Goal: Transaction & Acquisition: Subscribe to service/newsletter

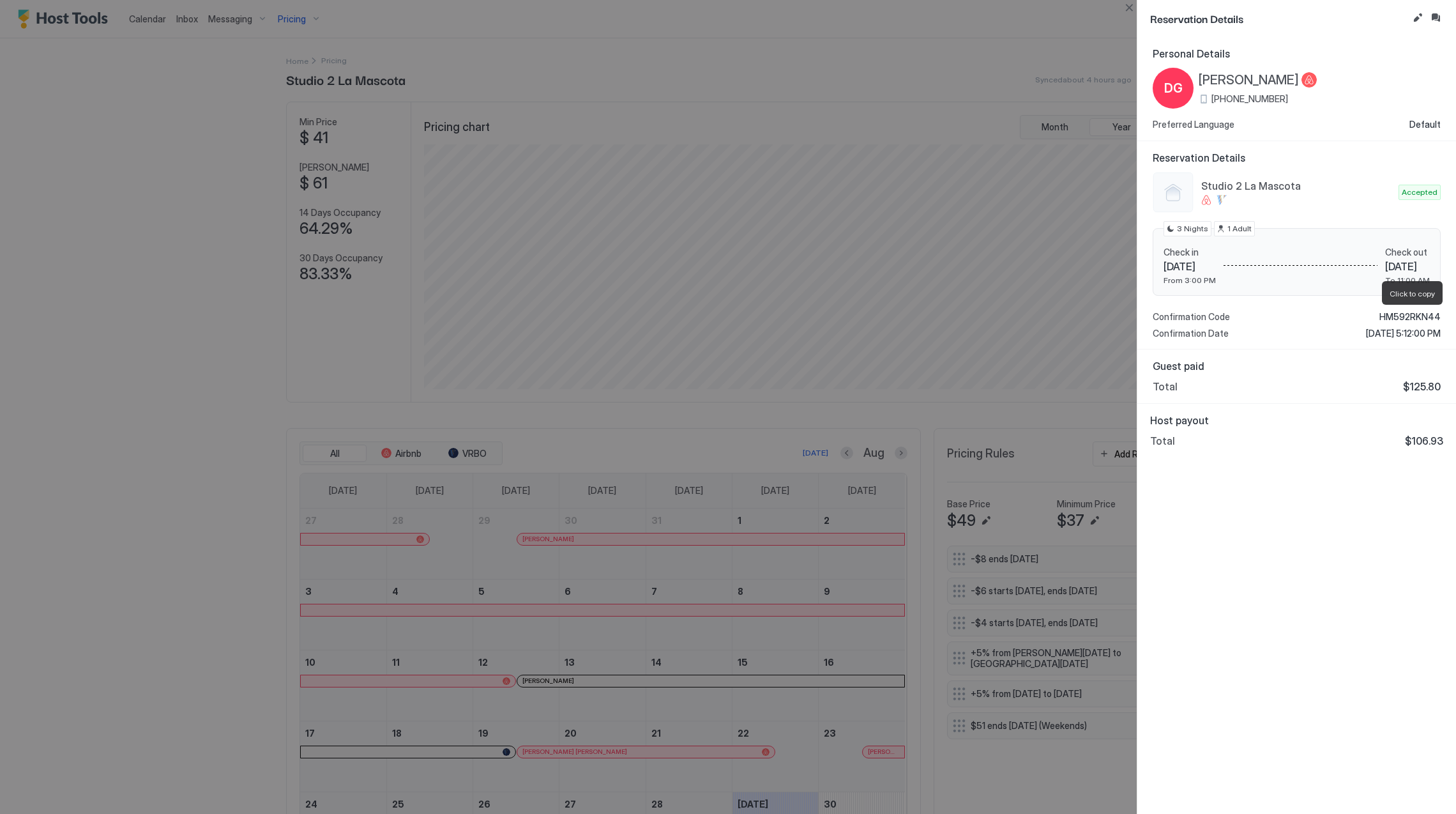
scroll to position [246, 735]
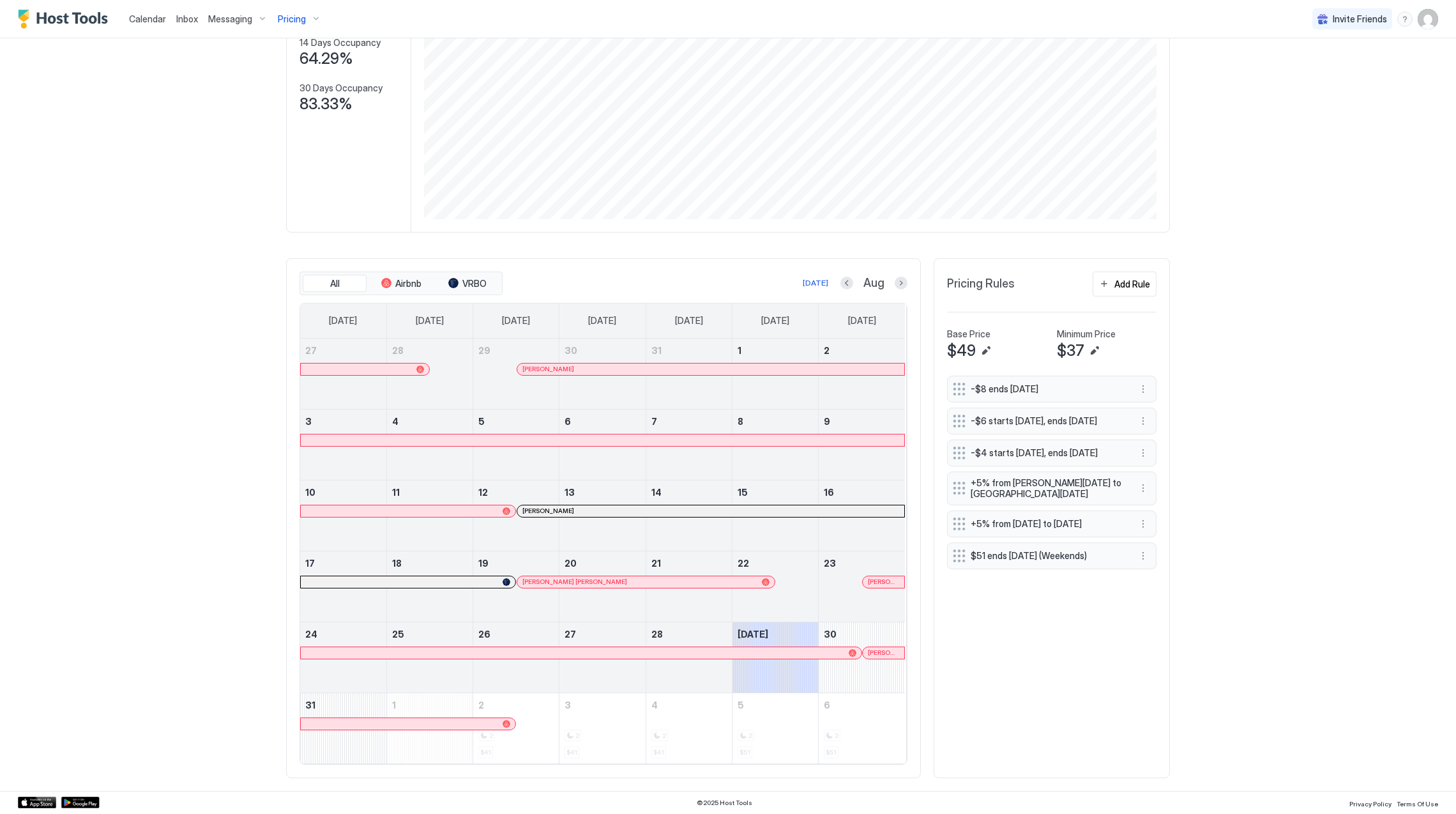
click at [296, 19] on span "Pricing" at bounding box center [291, 20] width 28 height 12
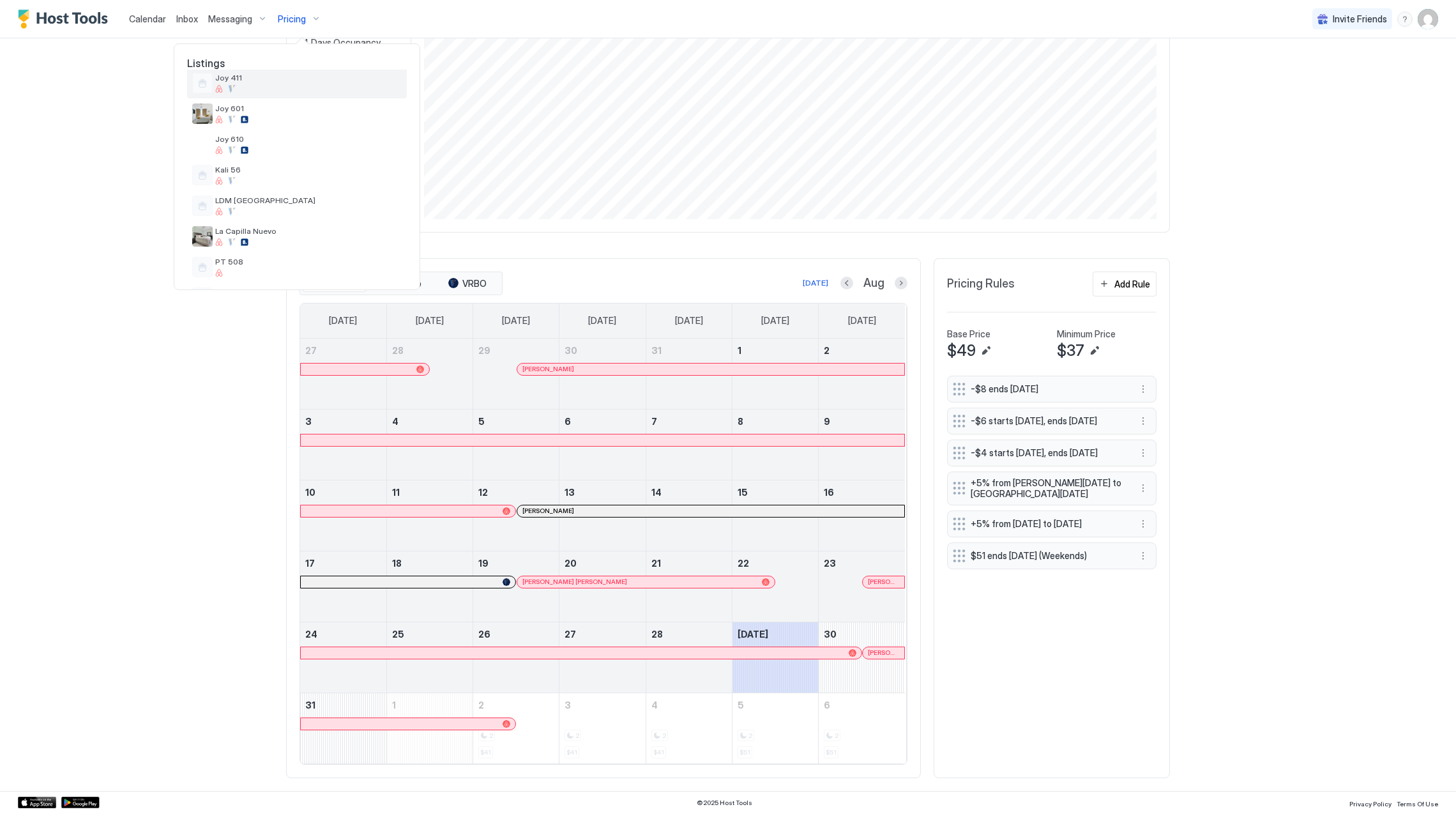
scroll to position [255, 0]
click at [285, 189] on div "LDM [GEOGRAPHIC_DATA]" at bounding box center [309, 188] width 187 height 20
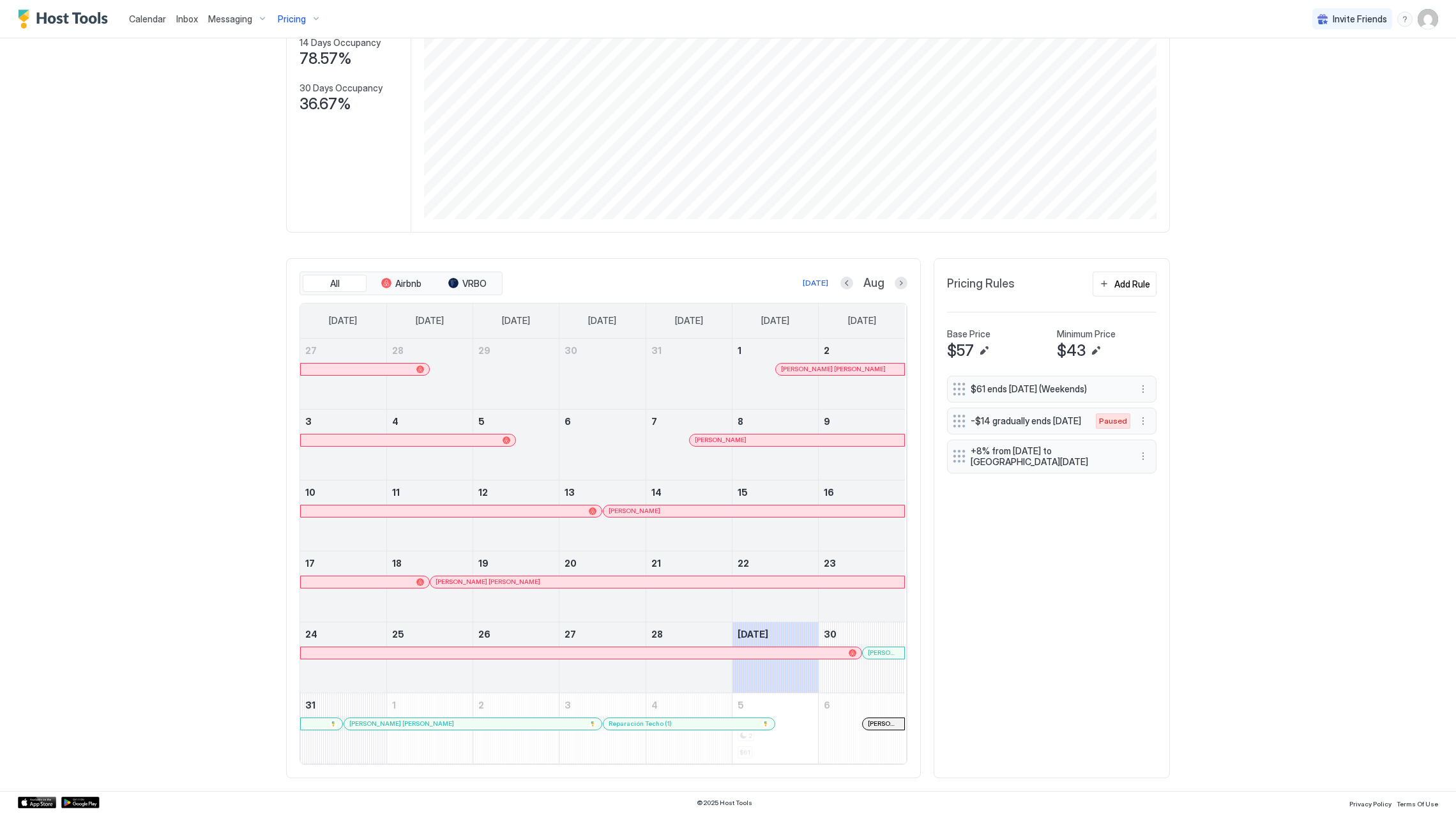
click at [289, 9] on div "Pricing" at bounding box center [300, 19] width 54 height 22
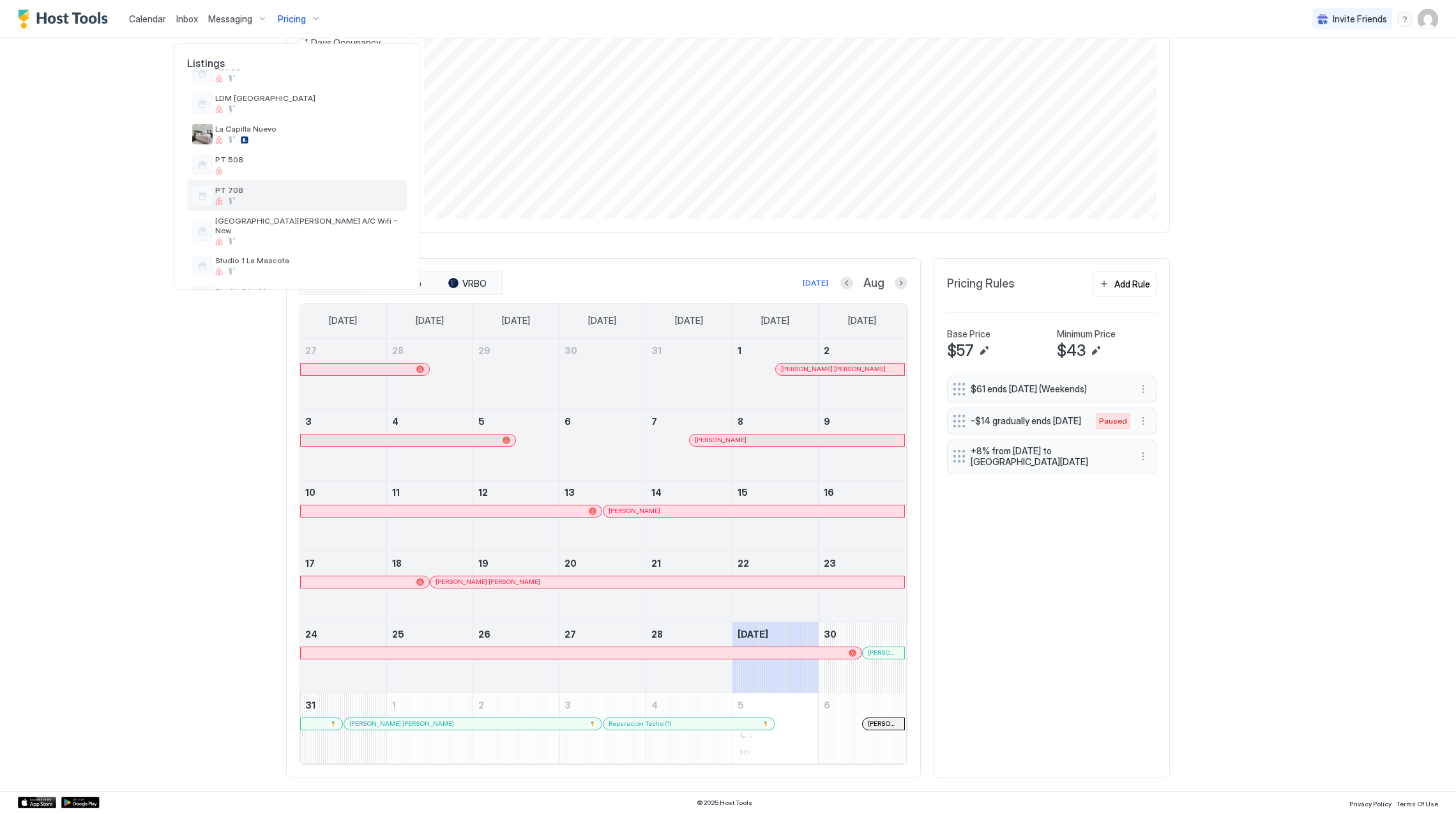
scroll to position [255, 0]
click at [276, 240] on span "PT 508" at bounding box center [309, 244] width 187 height 10
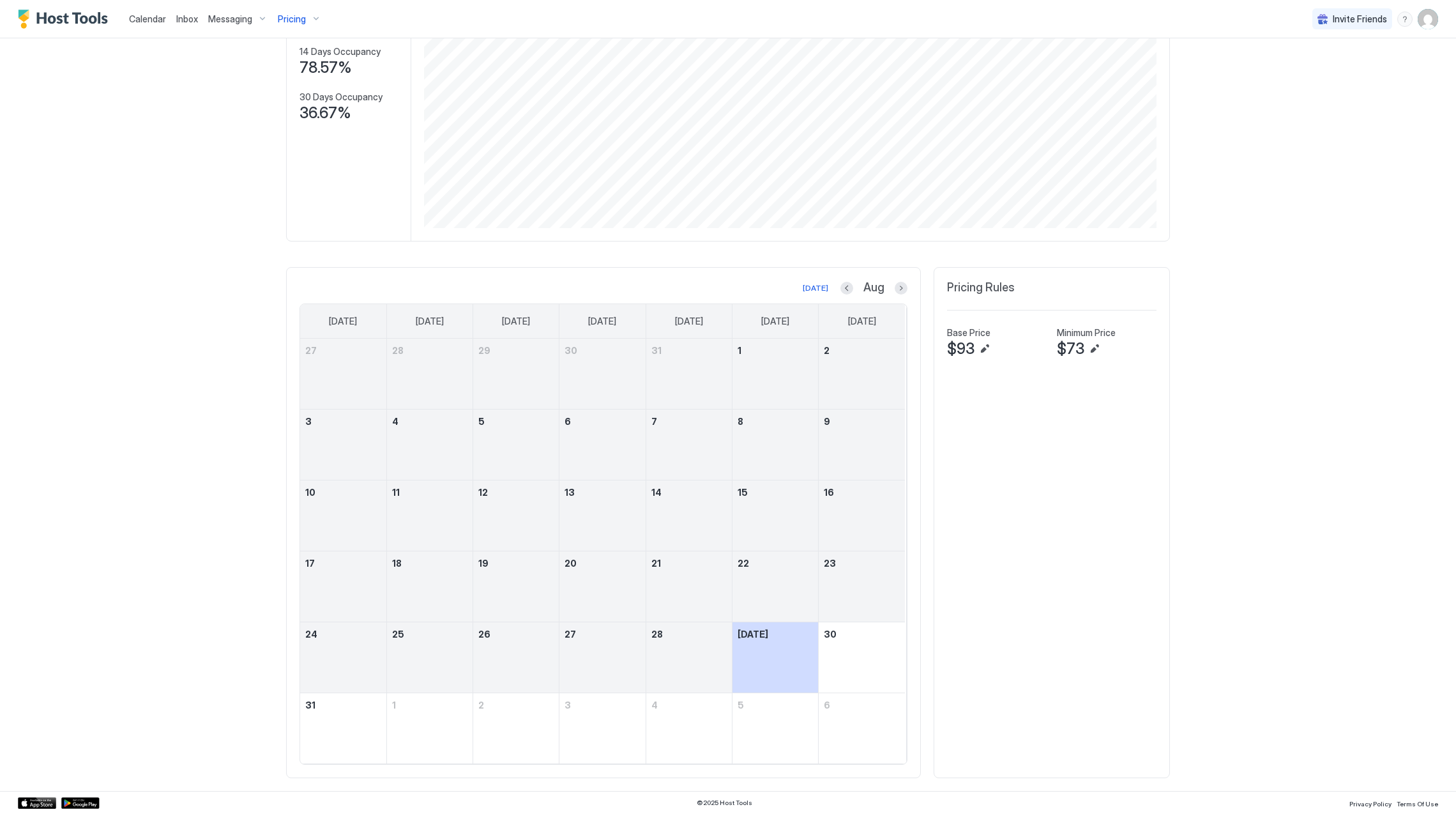
scroll to position [164, 0]
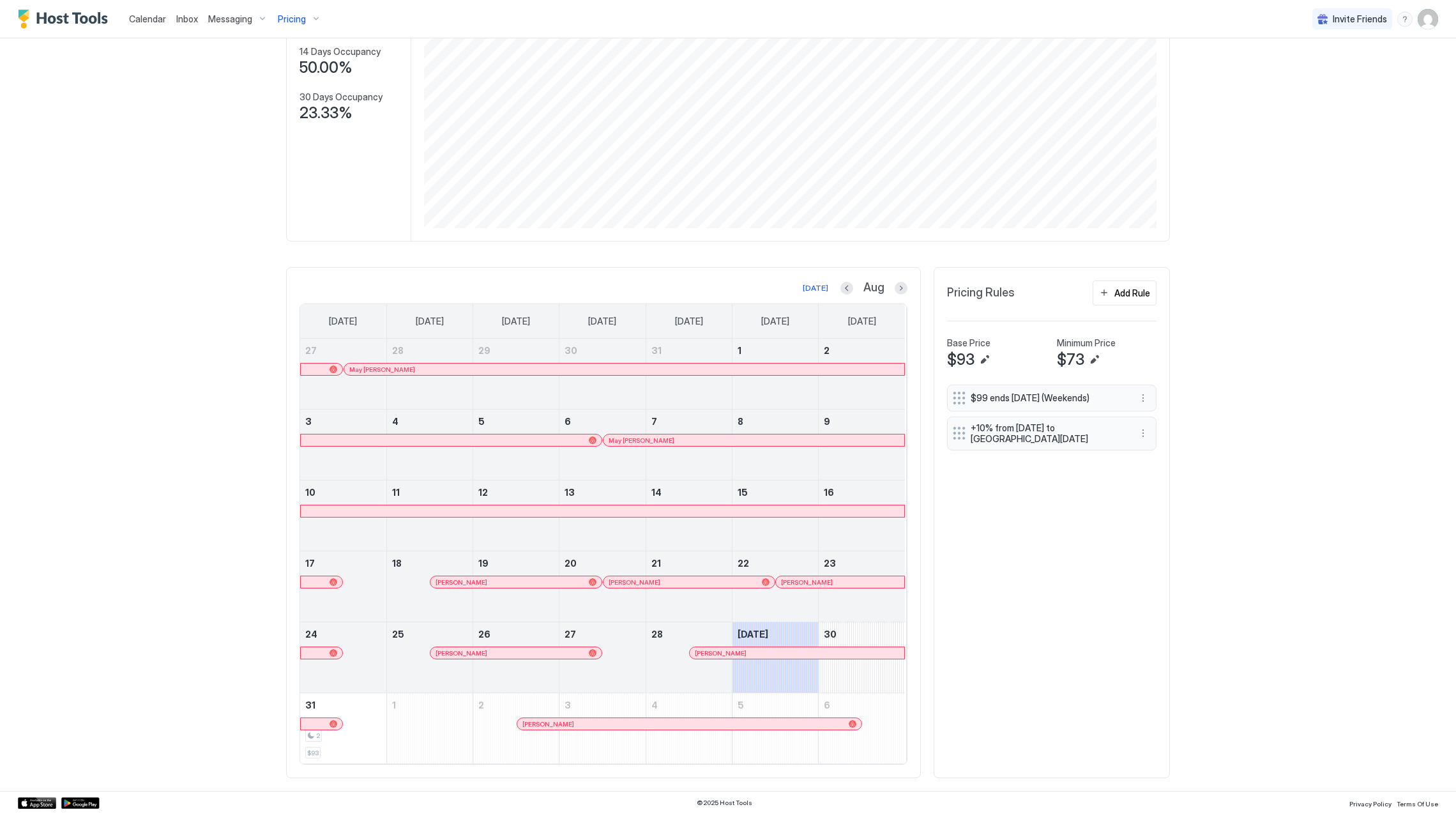
click at [311, 23] on div "Pricing" at bounding box center [300, 19] width 54 height 22
click at [297, 15] on div at bounding box center [728, 407] width 1456 height 814
click at [308, 15] on div "Pricing" at bounding box center [300, 19] width 54 height 22
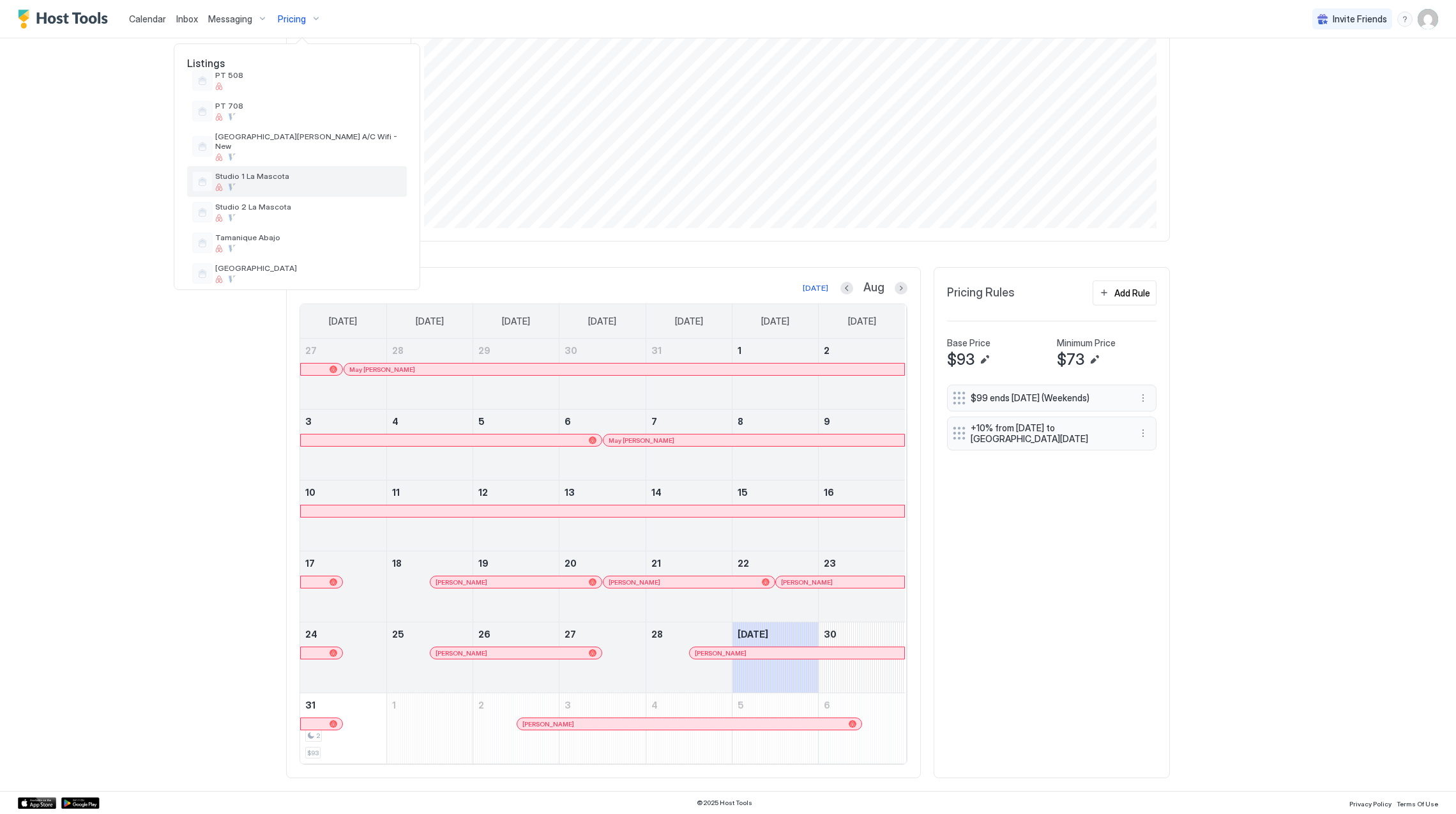
scroll to position [458, 0]
click at [308, 261] on span "Vitttoria" at bounding box center [309, 265] width 187 height 10
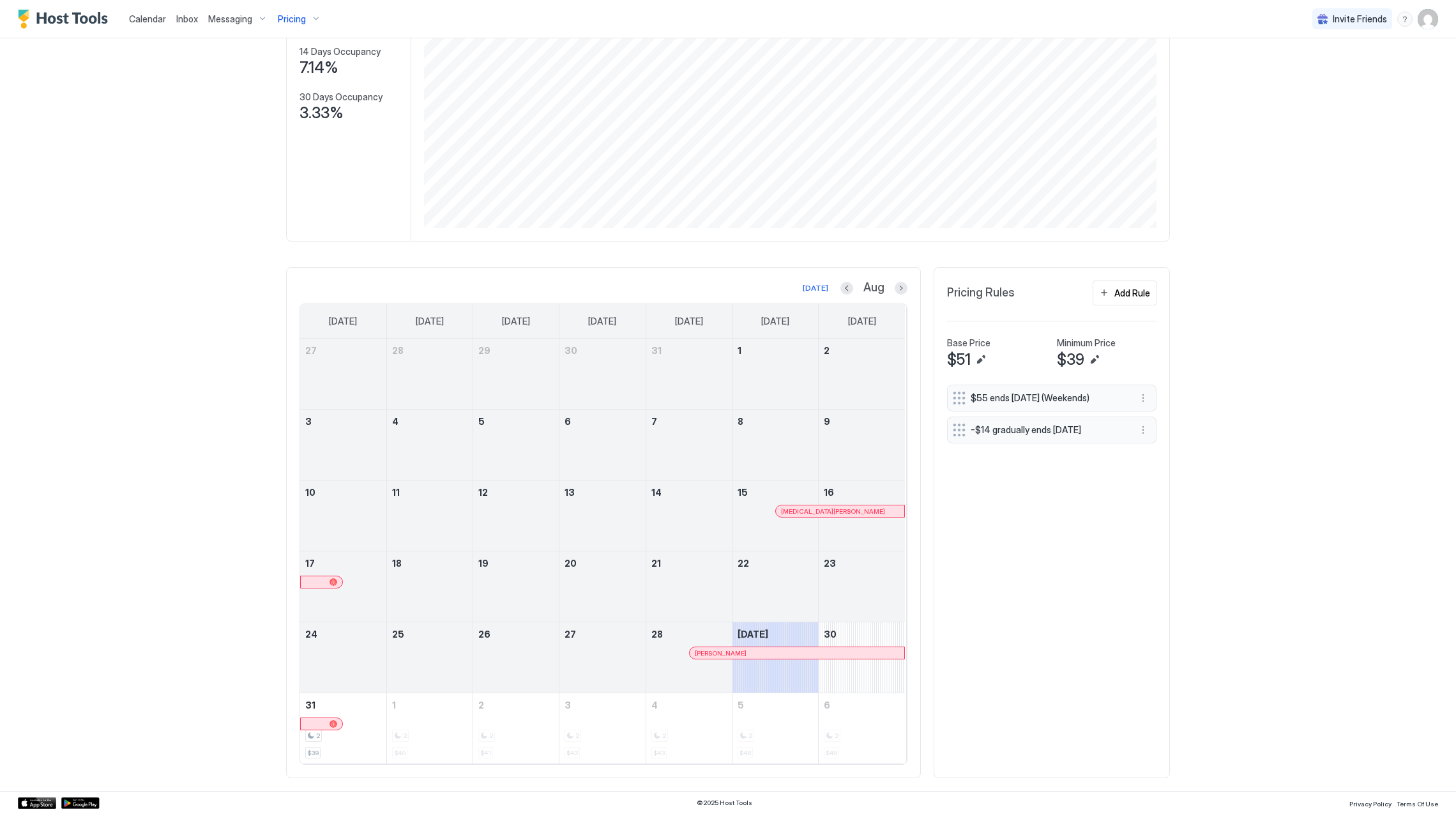
click at [765, 652] on div at bounding box center [770, 653] width 10 height 10
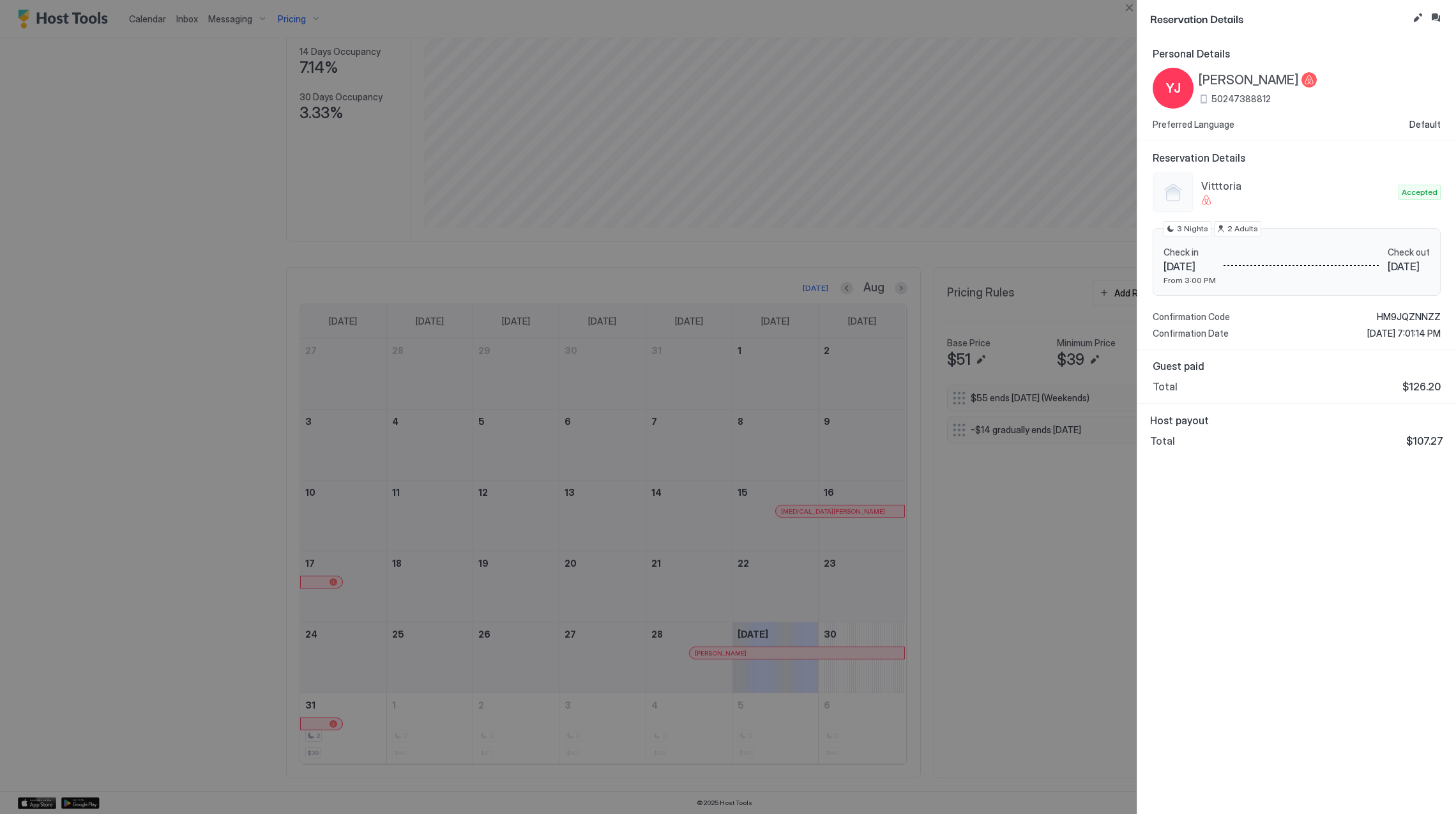
click at [1240, 86] on span "[PERSON_NAME]" at bounding box center [1249, 80] width 101 height 16
click at [1395, 312] on span "HM9JQZNNZZ" at bounding box center [1409, 317] width 64 height 12
click at [330, 187] on div at bounding box center [728, 407] width 1456 height 814
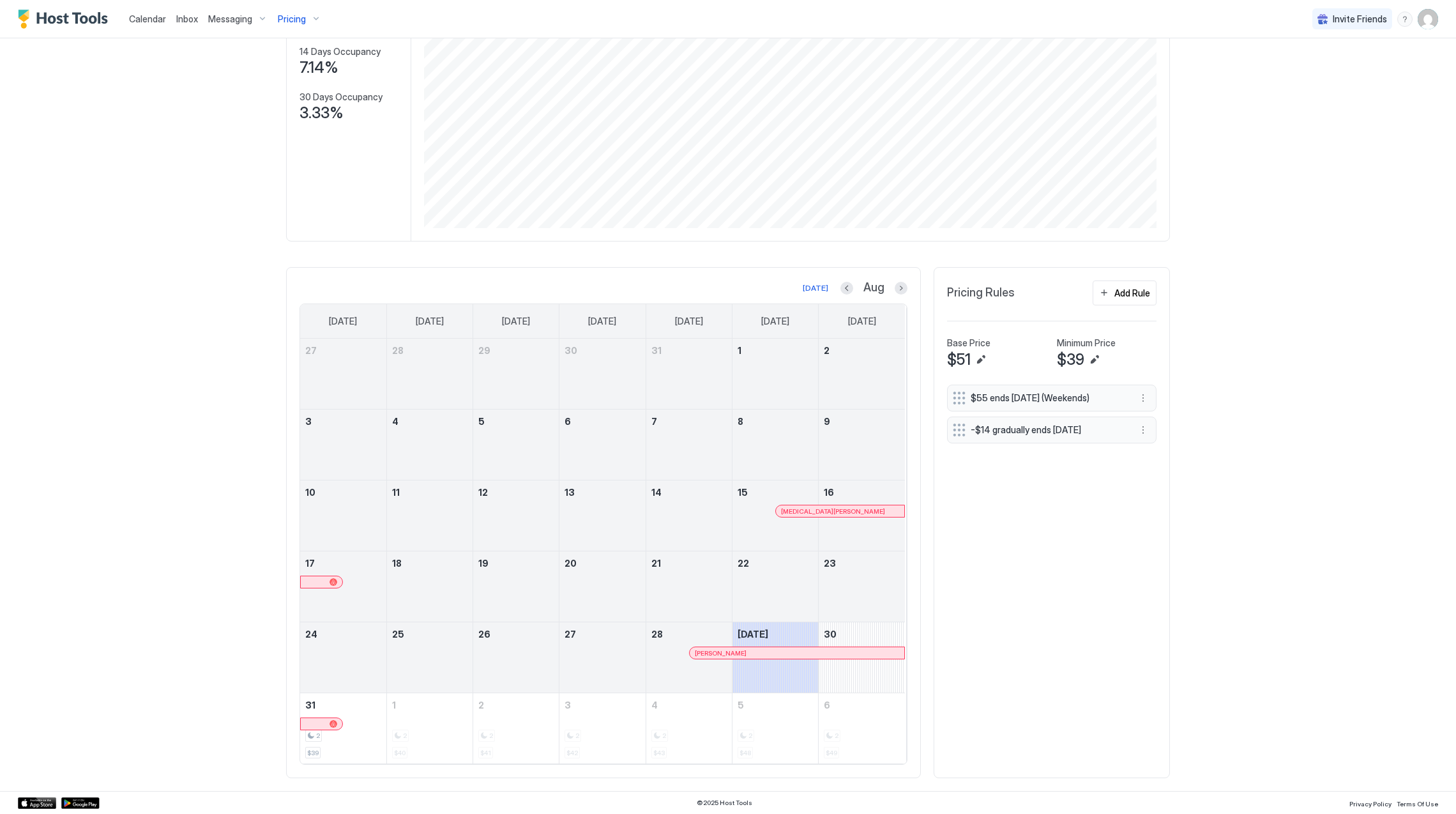
click at [284, 22] on span "Pricing" at bounding box center [291, 20] width 28 height 12
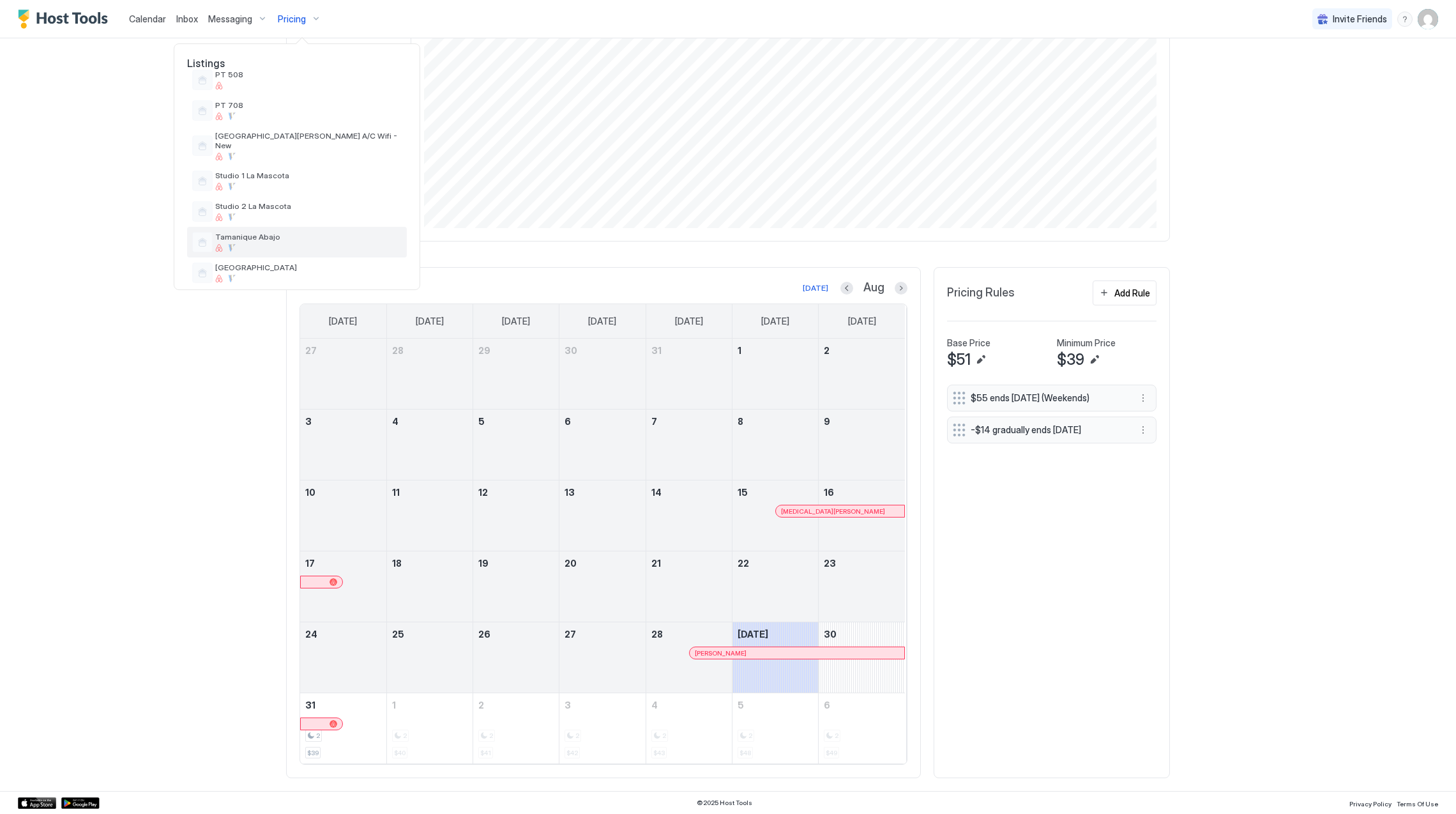
scroll to position [458, 0]
click at [294, 230] on span "[GEOGRAPHIC_DATA]" at bounding box center [309, 235] width 187 height 10
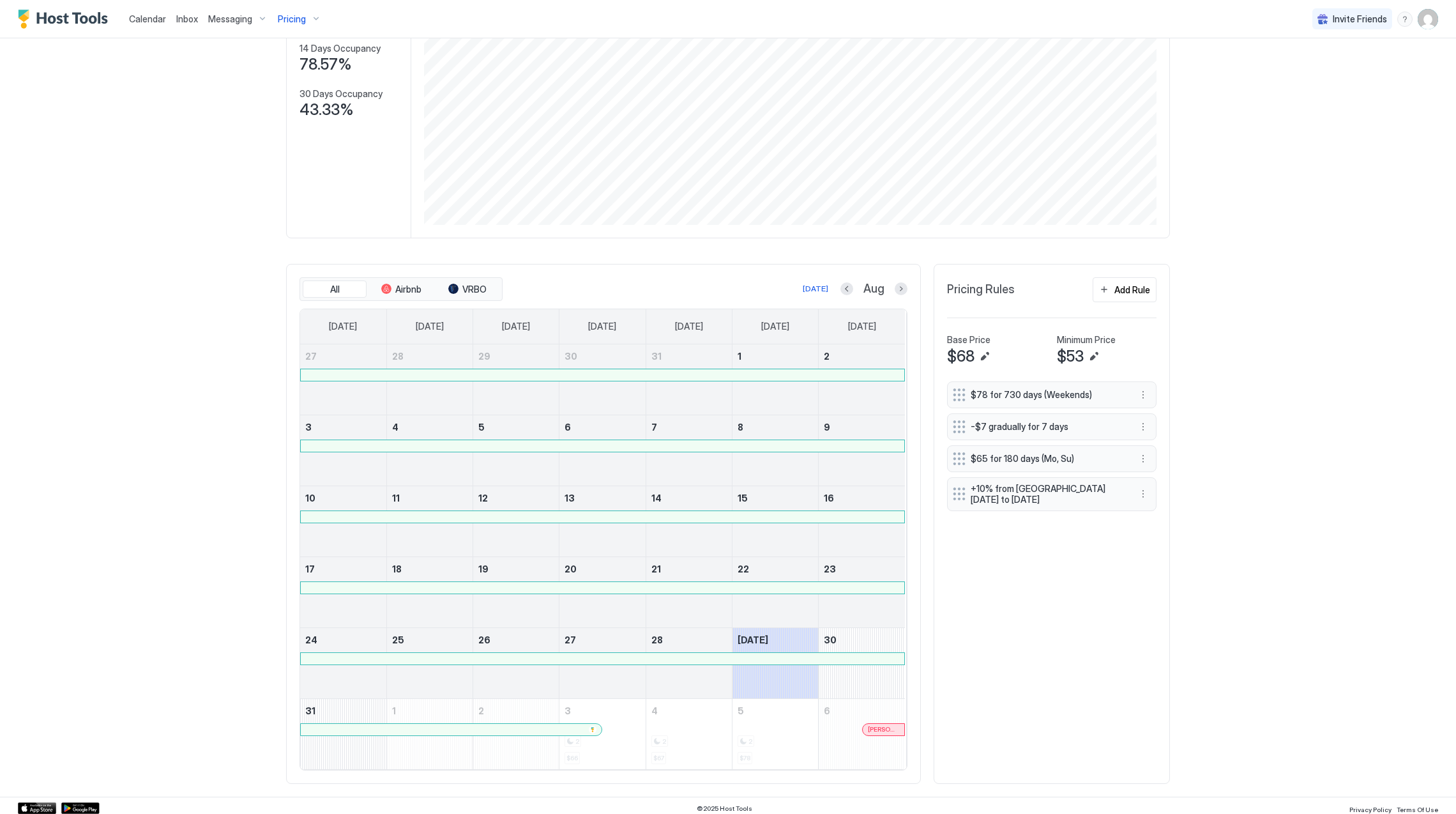
click at [297, 12] on div "Pricing" at bounding box center [300, 19] width 54 height 22
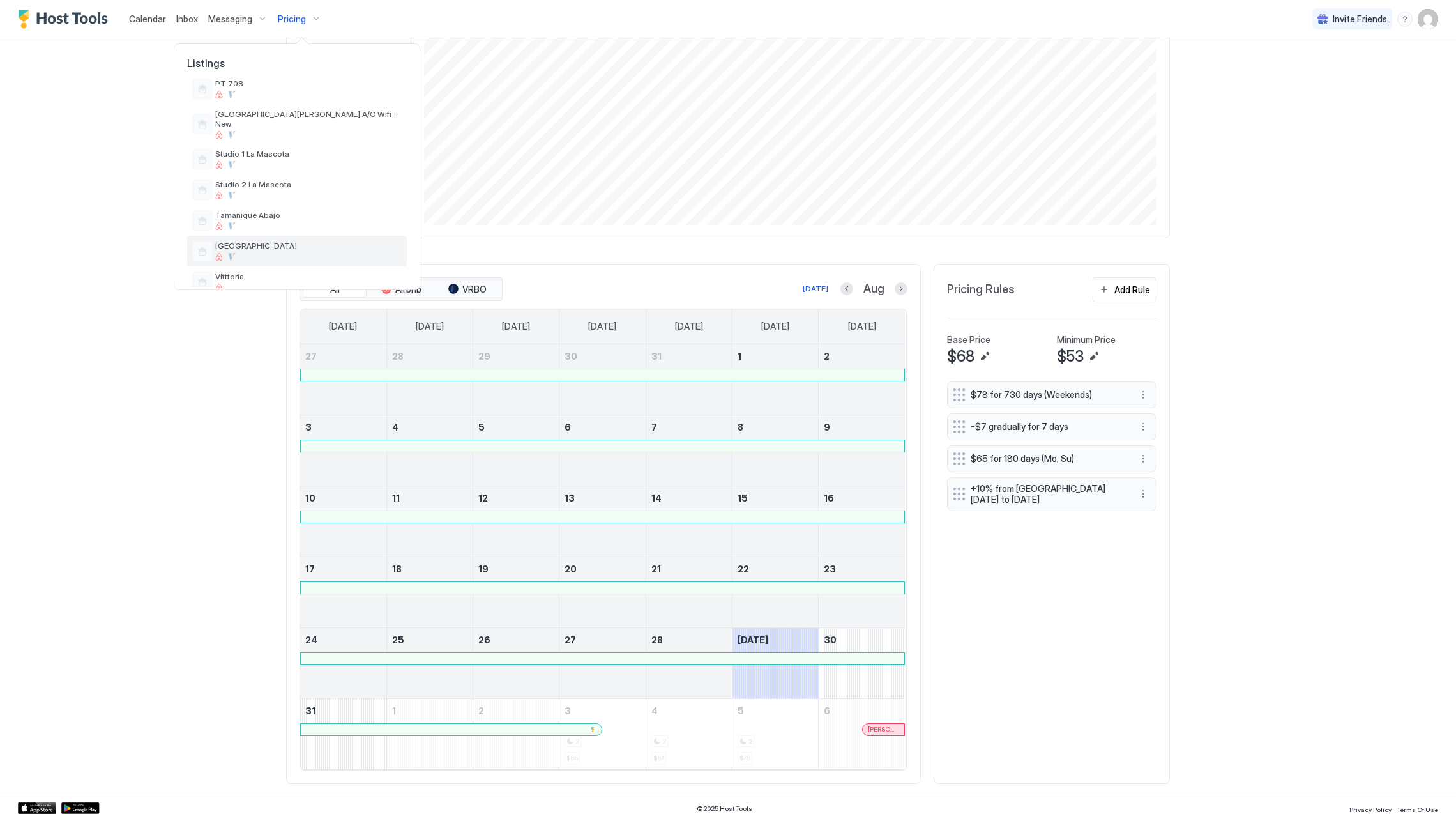
scroll to position [458, 0]
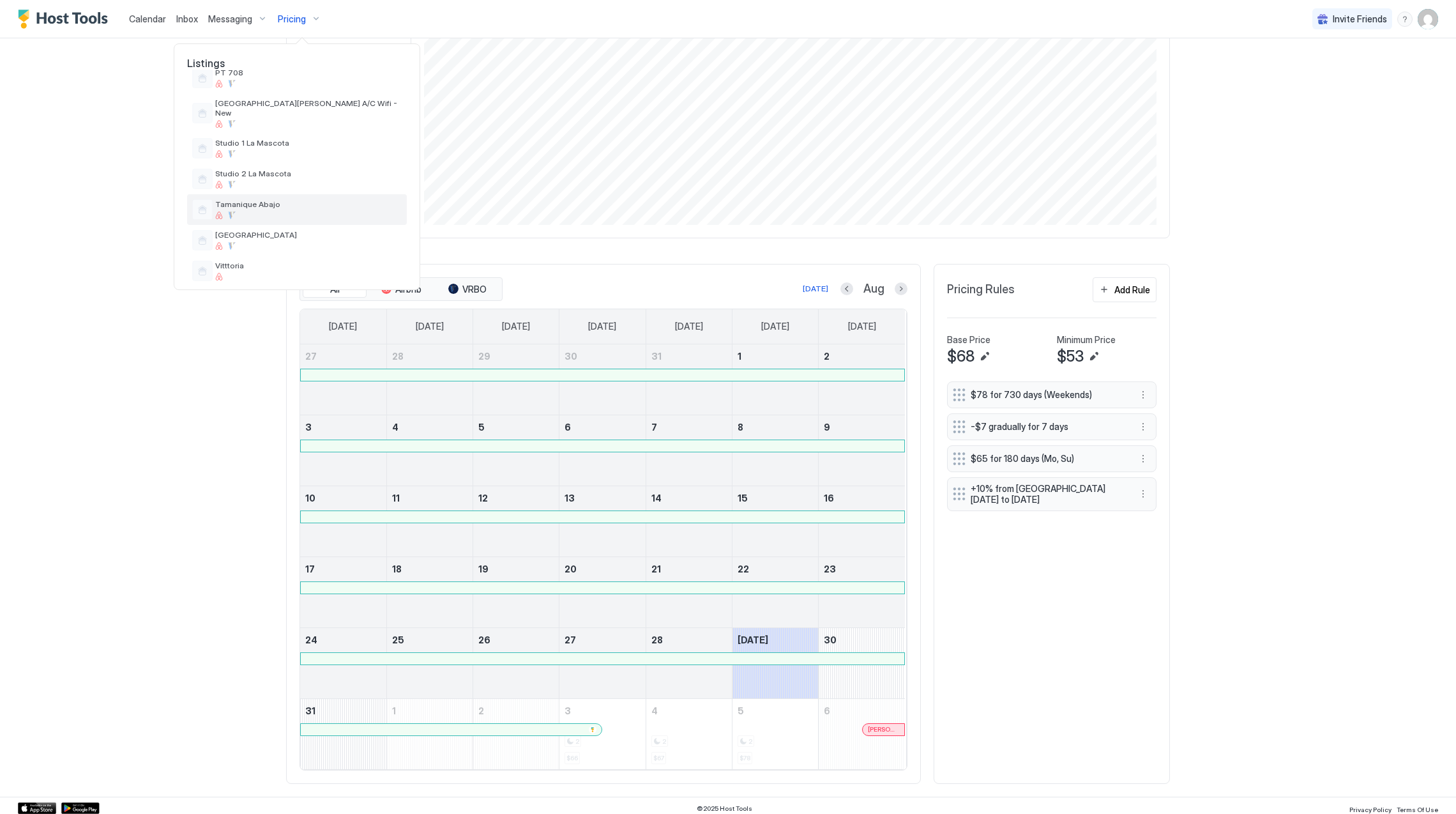
click at [277, 200] on span "Tamanique Abajo" at bounding box center [309, 204] width 187 height 10
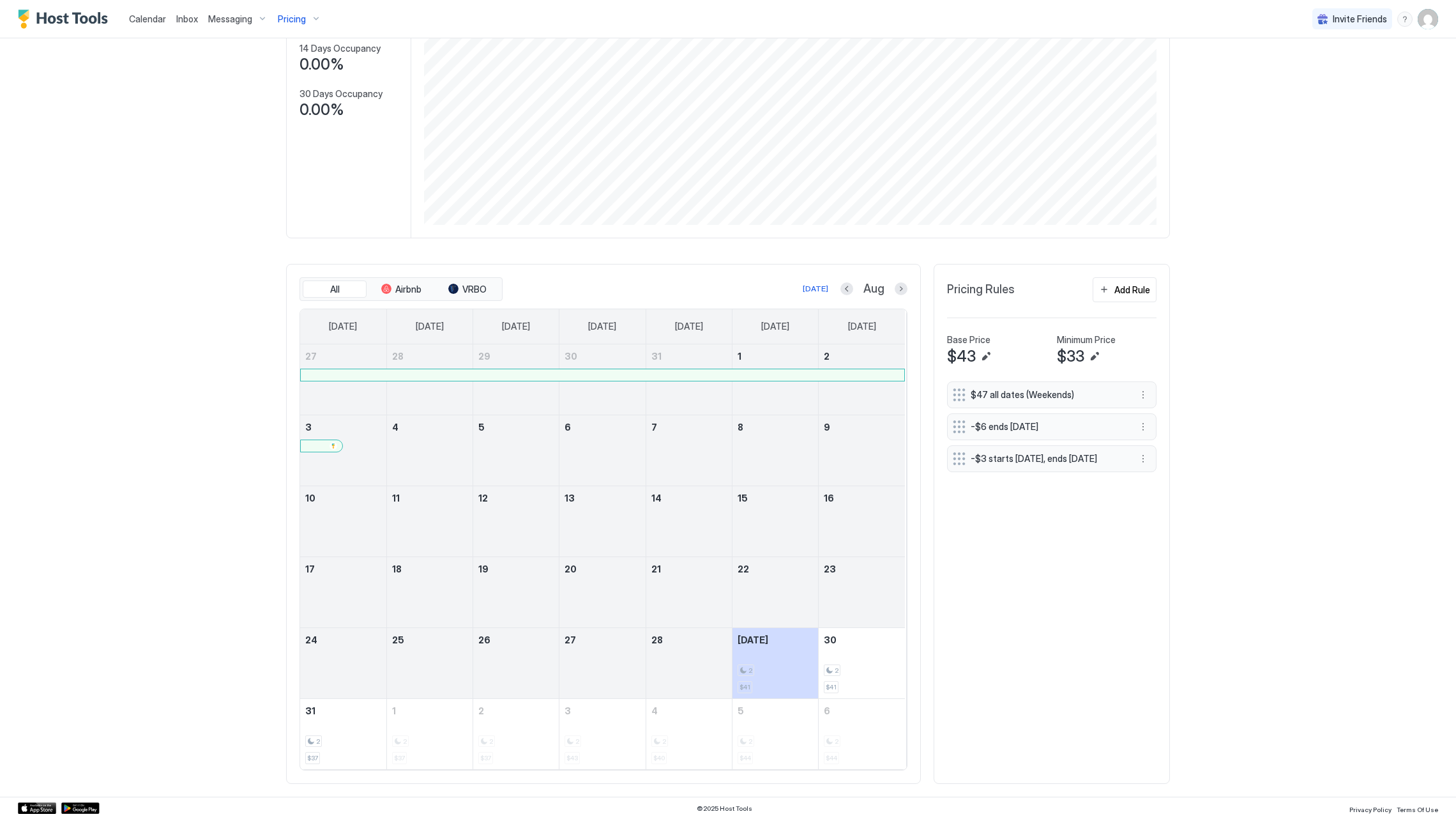
click at [888, 297] on div "Aug" at bounding box center [874, 289] width 67 height 14
click at [894, 292] on button "Next month" at bounding box center [901, 289] width 13 height 13
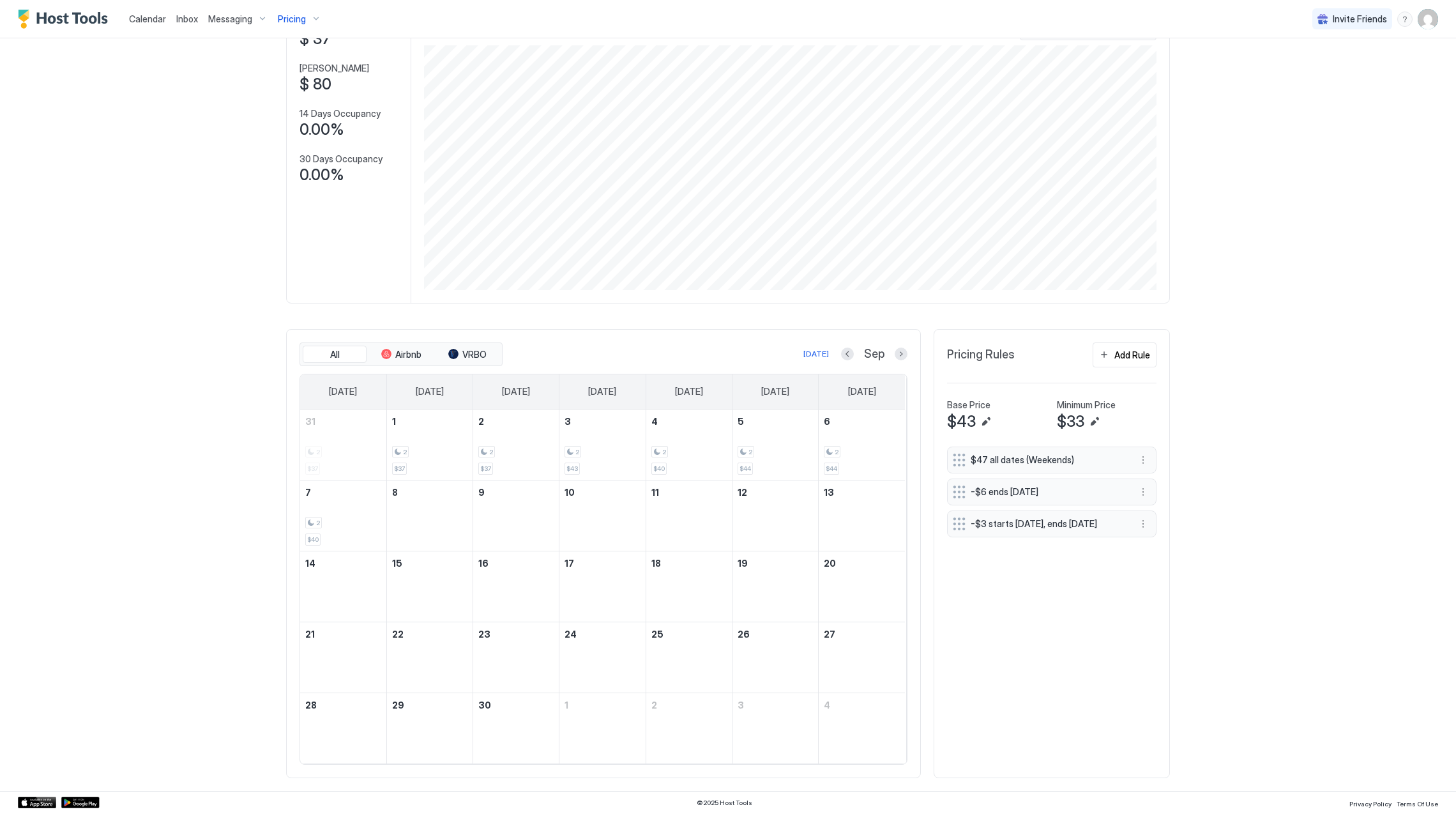
scroll to position [102, 0]
